Goal: Register for event/course

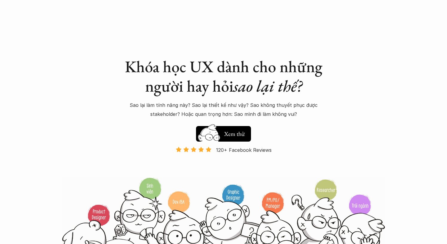
scroll to position [584, 0]
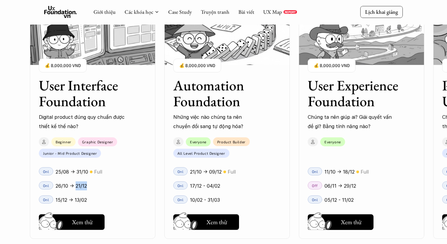
click at [103, 189] on div "26/10 -> 21/12" at bounding box center [101, 185] width 91 height 9
click at [79, 223] on h5 "Xem thử" at bounding box center [82, 223] width 21 height 8
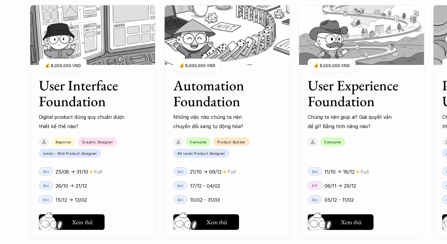
scroll to position [597, 0]
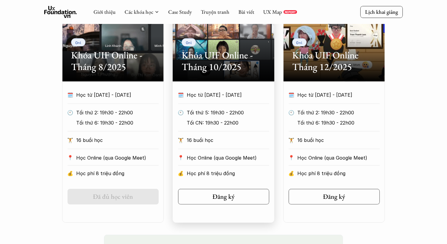
scroll to position [305, 0]
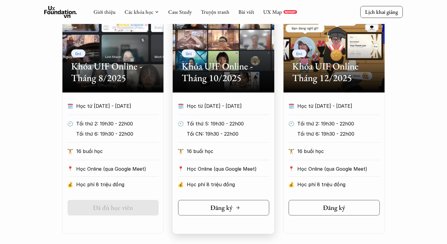
click at [224, 207] on h5 "Đăng ký" at bounding box center [221, 208] width 22 height 8
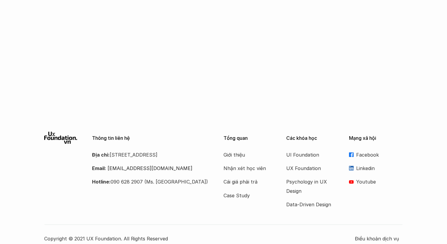
scroll to position [380, 0]
